Goal: Task Accomplishment & Management: Manage account settings

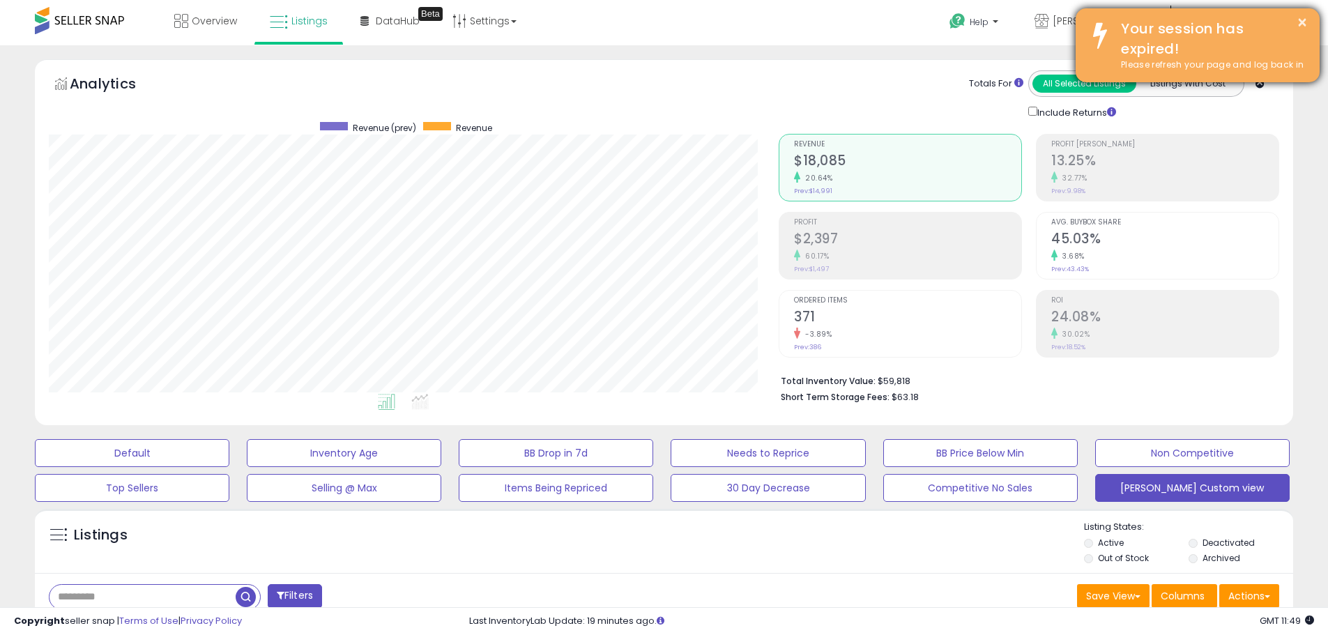
scroll to position [286, 730]
click at [1309, 18] on div "× Your session has expired! Please refresh your page and log back in" at bounding box center [1197, 45] width 244 height 74
click at [1301, 23] on button "×" at bounding box center [1301, 22] width 11 height 17
click at [1299, 17] on button "×" at bounding box center [1301, 22] width 11 height 17
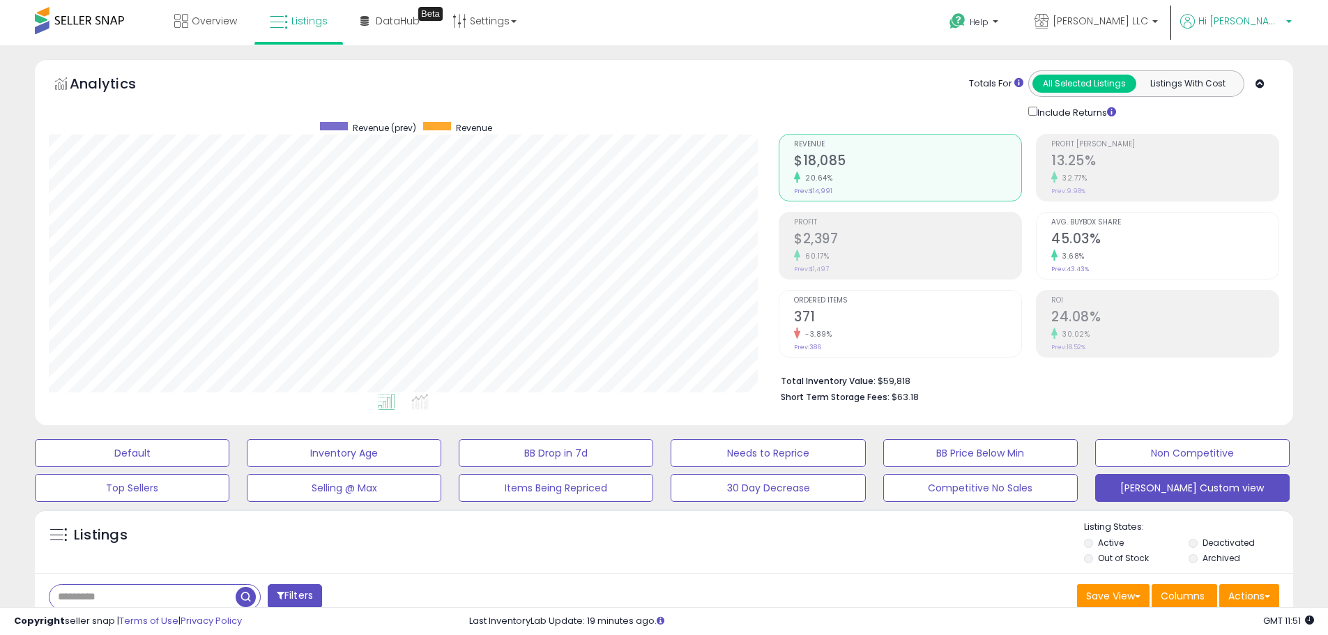
click at [1281, 21] on span "Hi [PERSON_NAME]" at bounding box center [1240, 21] width 84 height 14
click at [1251, 148] on link "Logout" at bounding box center [1260, 147] width 31 height 13
click at [223, 91] on div "Analytics" at bounding box center [205, 86] width 307 height 33
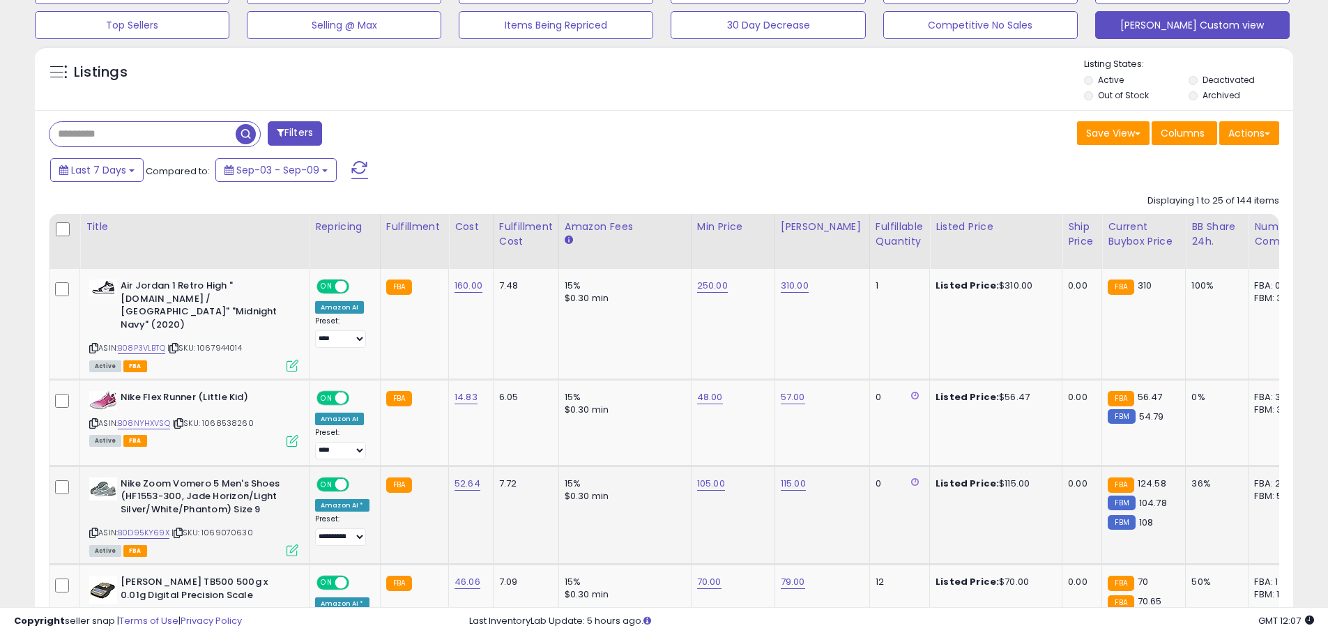
scroll to position [488, 0]
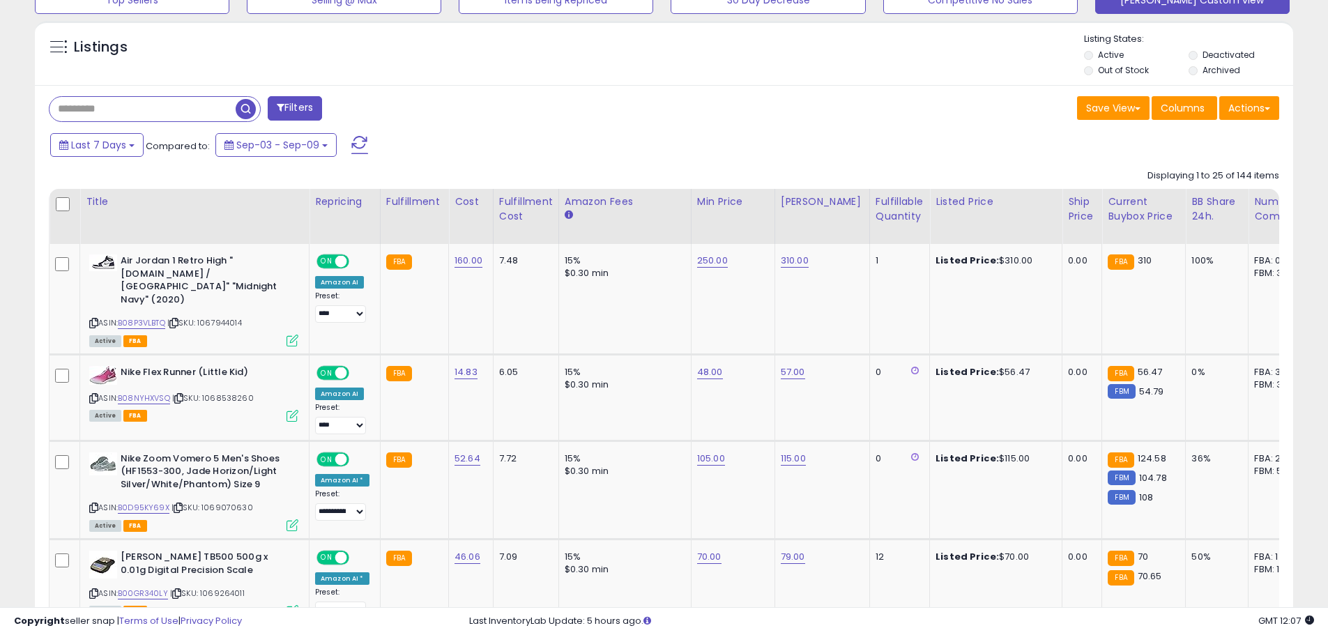
drag, startPoint x: 148, startPoint y: 374, endPoint x: 768, endPoint y: 149, distance: 658.9
click at [768, 149] on div "Last 7 Days Compared to: Sep-03 - Sep-09" at bounding box center [508, 146] width 923 height 31
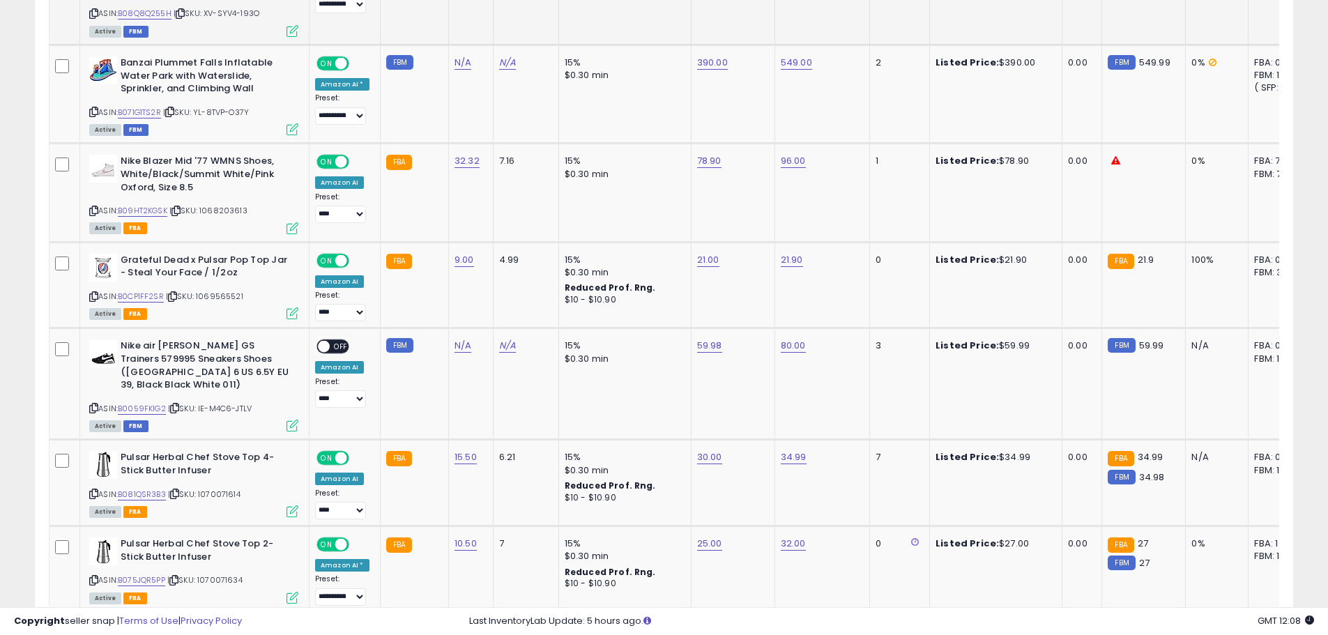
scroll to position [2509, 0]
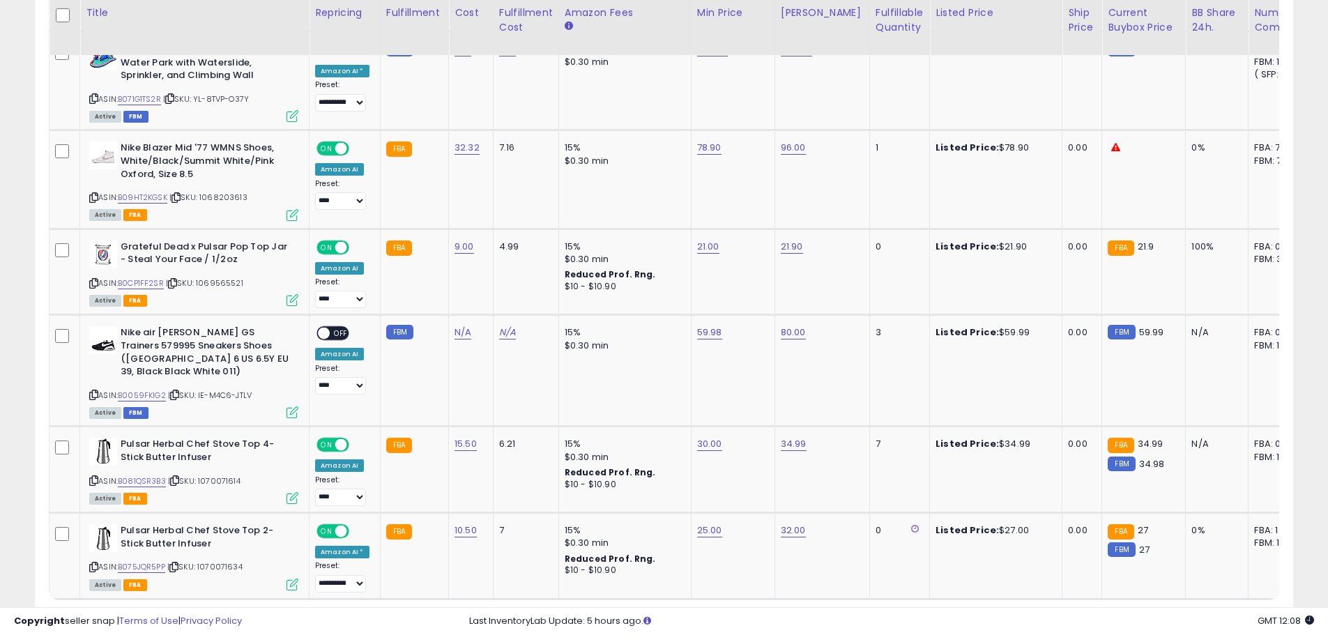
click at [1115, 614] on link "2" at bounding box center [1123, 626] width 24 height 24
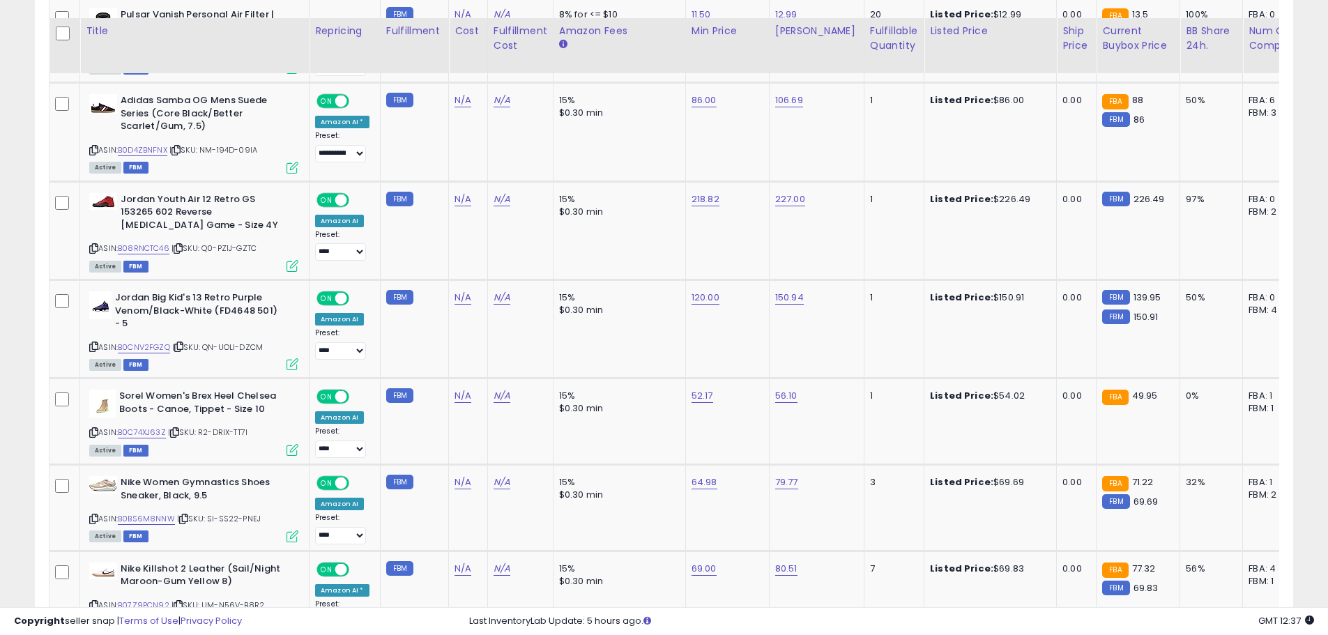
scroll to position [2111, 0]
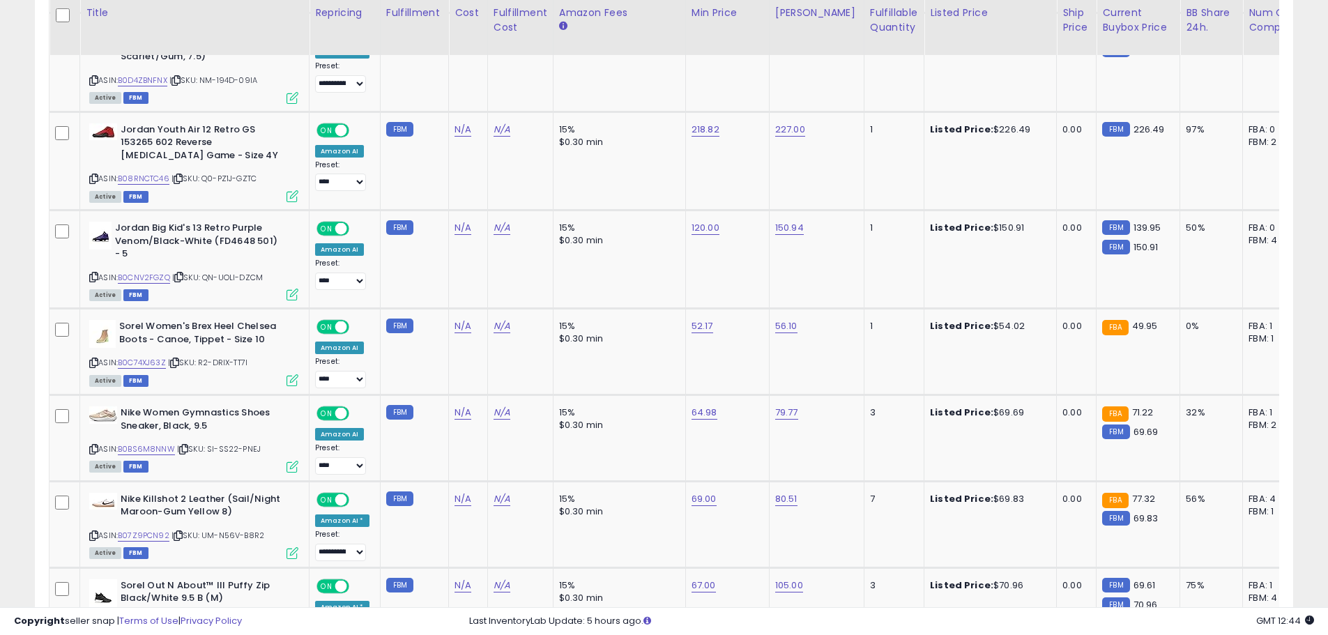
click at [699, 319] on link "52.17" at bounding box center [702, 326] width 22 height 14
type input "*****"
click at [739, 265] on icon "submit" at bounding box center [735, 265] width 8 height 8
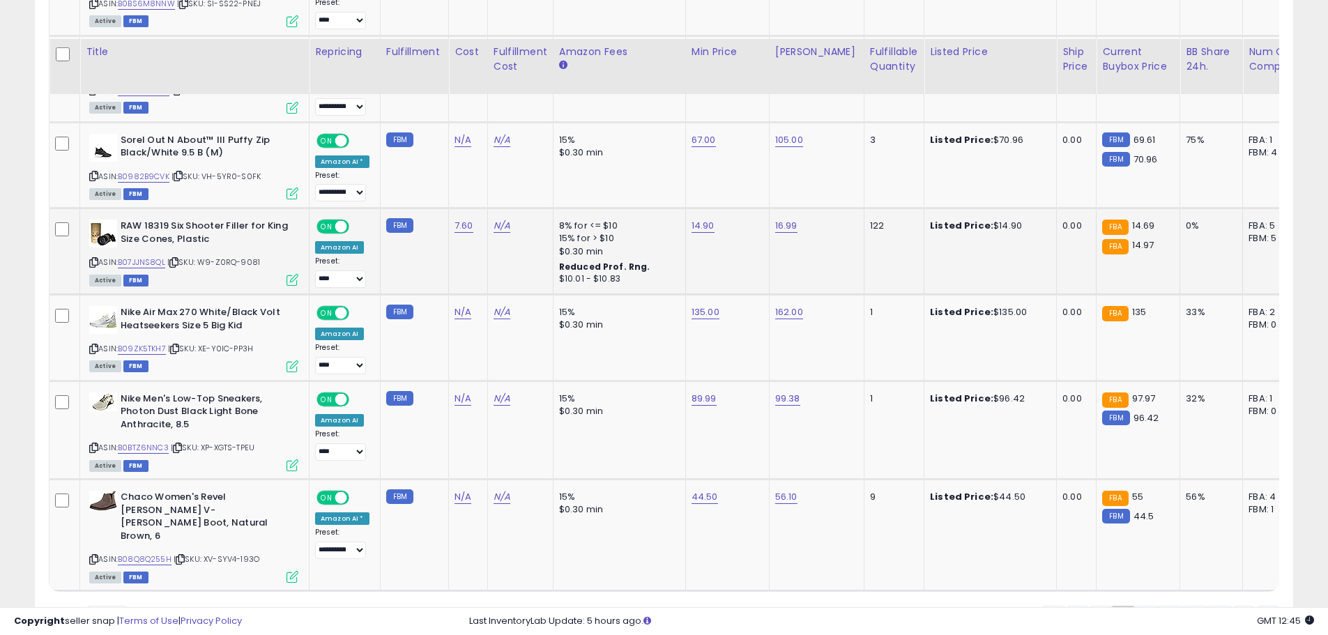
scroll to position [2595, 0]
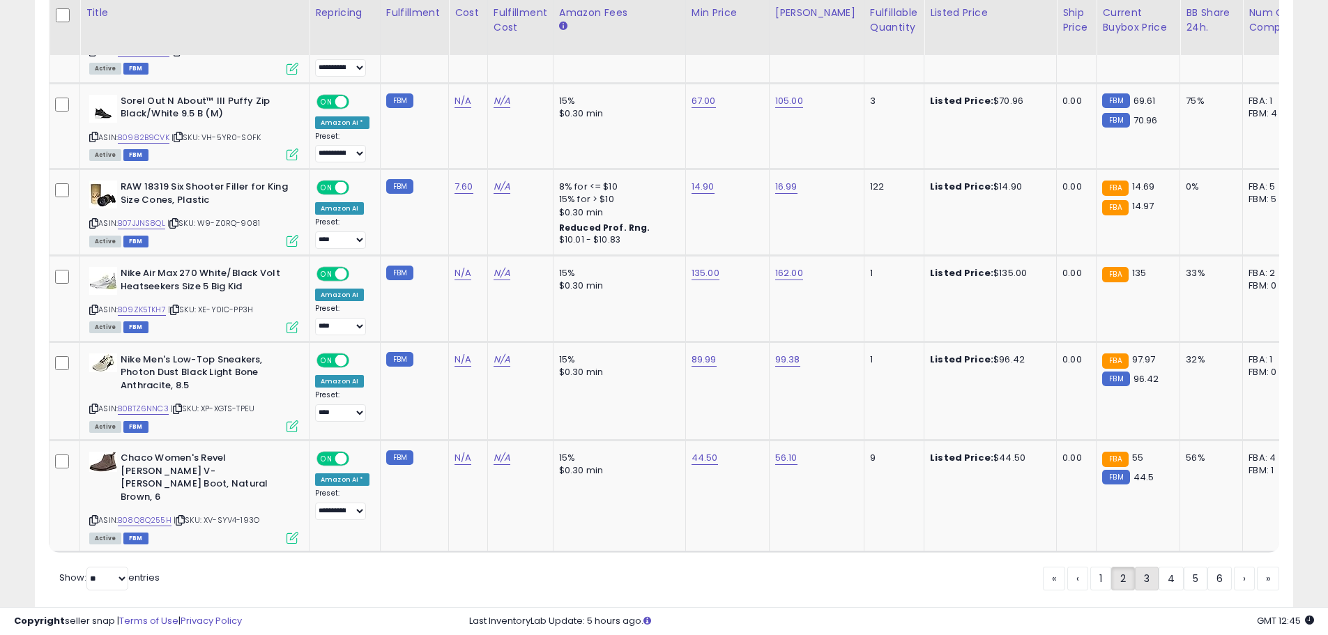
click at [1141, 567] on link "3" at bounding box center [1147, 579] width 24 height 24
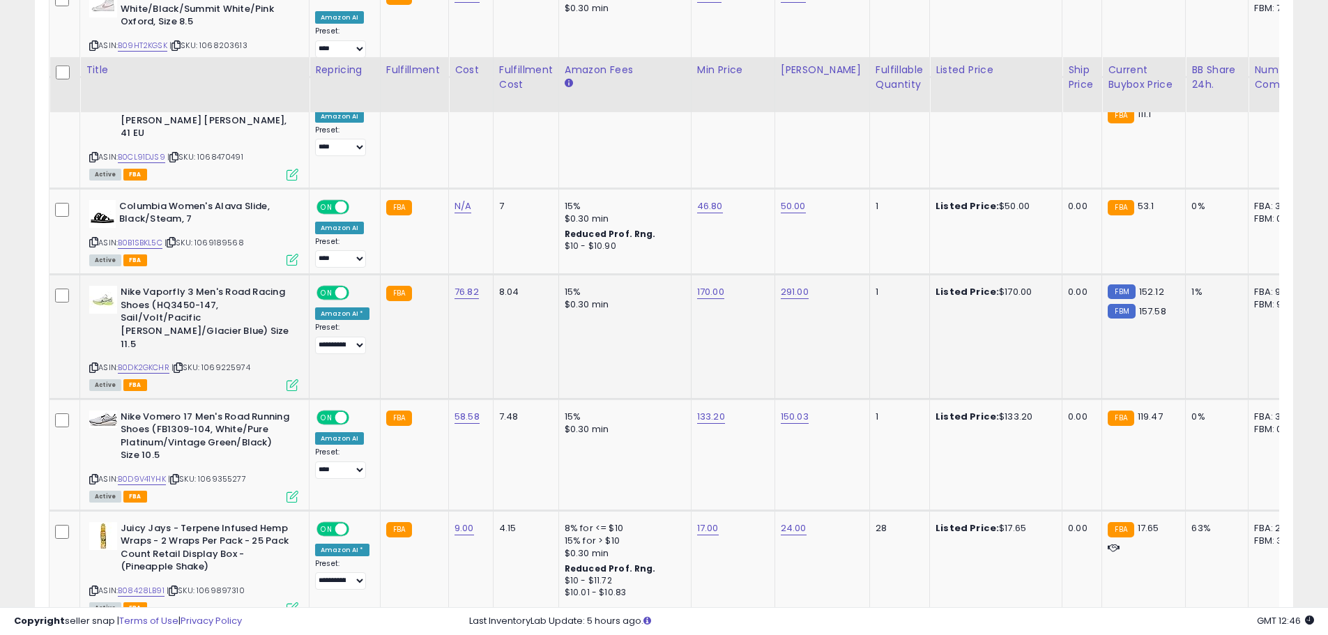
scroll to position [2390, 0]
